Goal: Task Accomplishment & Management: Complete application form

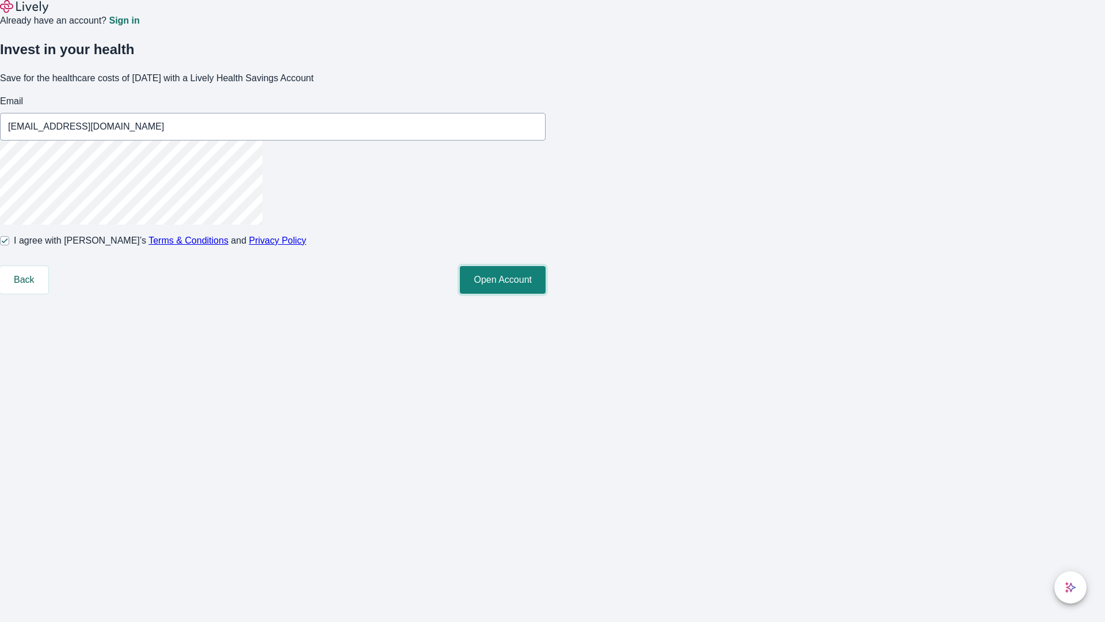
click at [546, 294] on button "Open Account" at bounding box center [503, 280] width 86 height 28
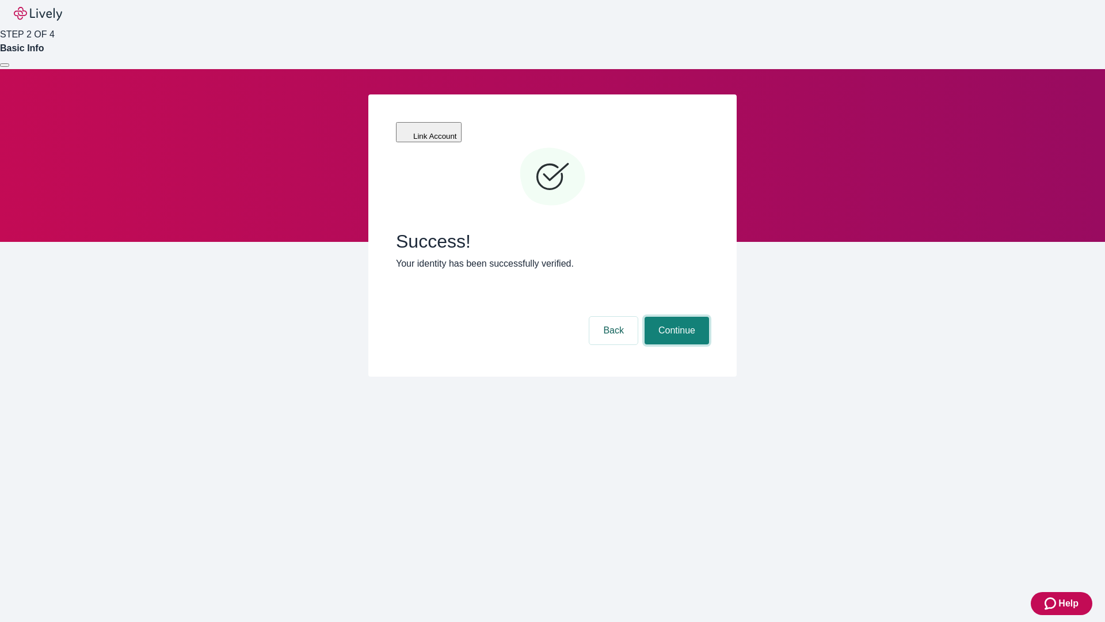
click at [675, 317] on button "Continue" at bounding box center [677, 331] width 64 height 28
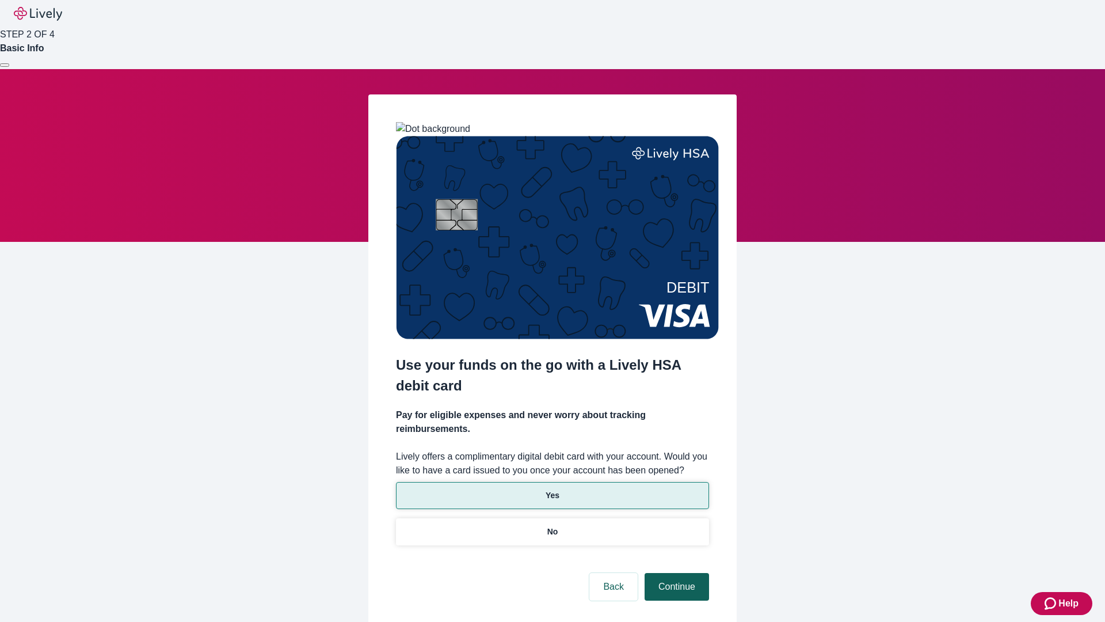
click at [552, 526] on p "No" at bounding box center [552, 532] width 11 height 12
click at [675, 573] on button "Continue" at bounding box center [677, 587] width 64 height 28
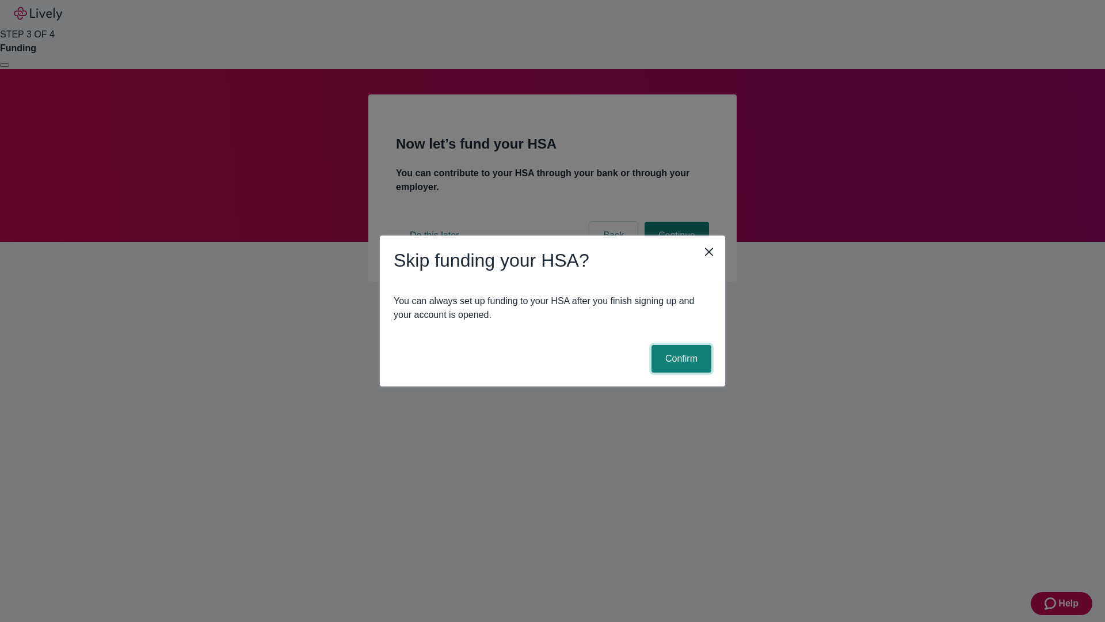
click at [680, 359] on button "Confirm" at bounding box center [682, 359] width 60 height 28
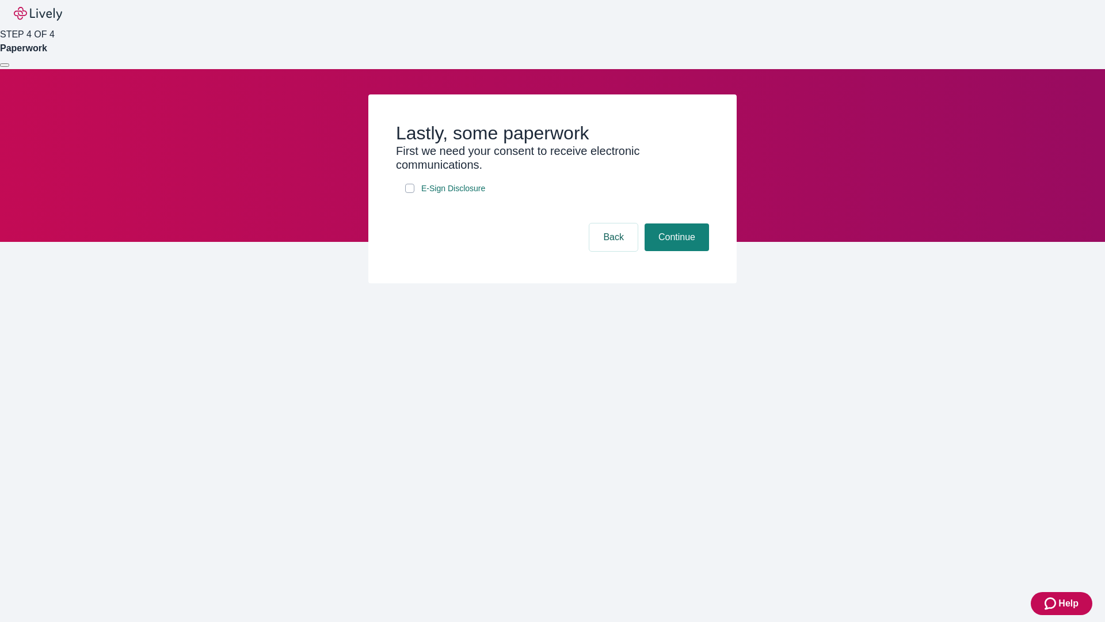
click at [410, 193] on input "E-Sign Disclosure" at bounding box center [409, 188] width 9 height 9
checkbox input "true"
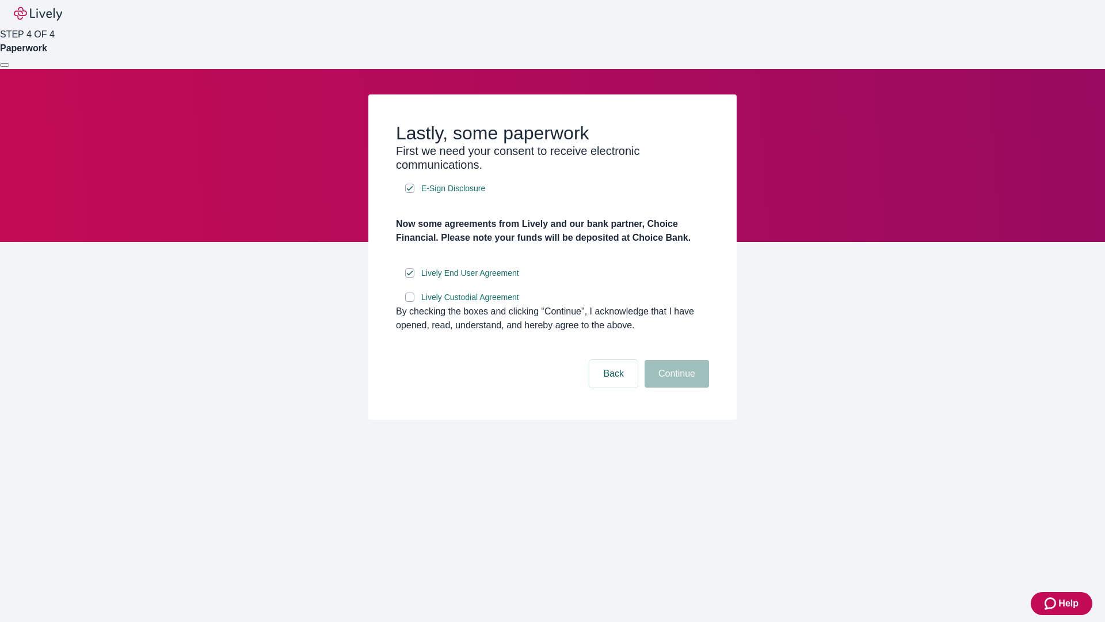
click at [410, 302] on input "Lively Custodial Agreement" at bounding box center [409, 296] width 9 height 9
checkbox input "true"
click at [675, 387] on button "Continue" at bounding box center [677, 374] width 64 height 28
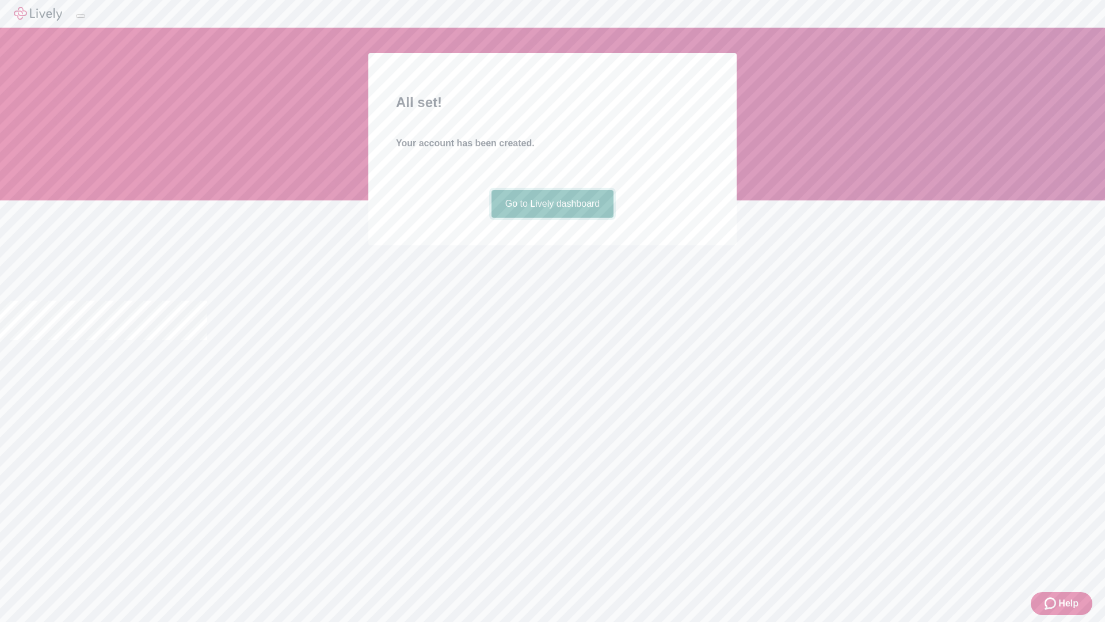
click at [552, 218] on link "Go to Lively dashboard" at bounding box center [553, 204] width 123 height 28
